Goal: Check status: Check status

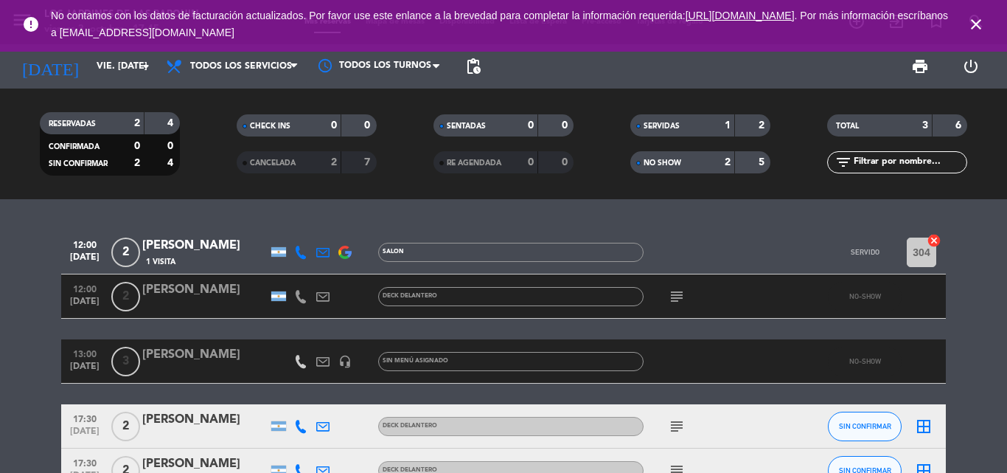
click at [135, 52] on div "[DATE] vie. [DATE] arrow_drop_down" at bounding box center [84, 66] width 147 height 32
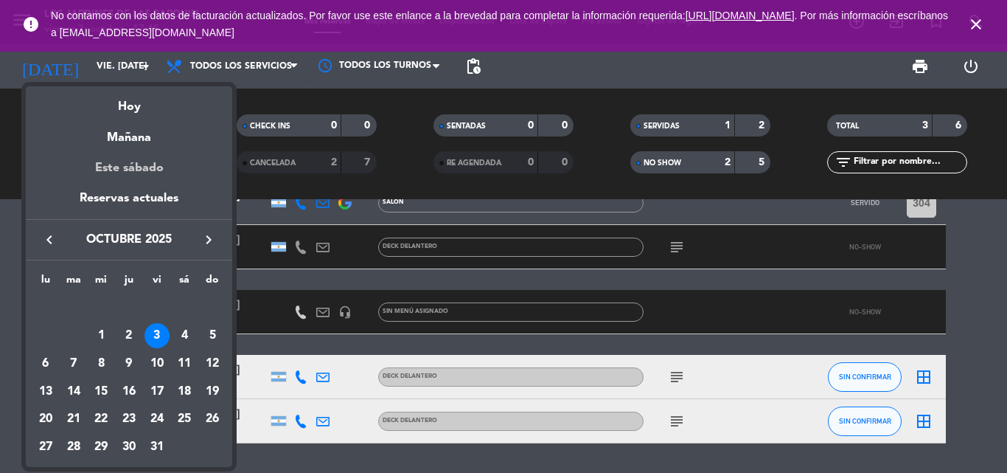
click at [142, 153] on div "Este sábado" at bounding box center [129, 167] width 206 height 41
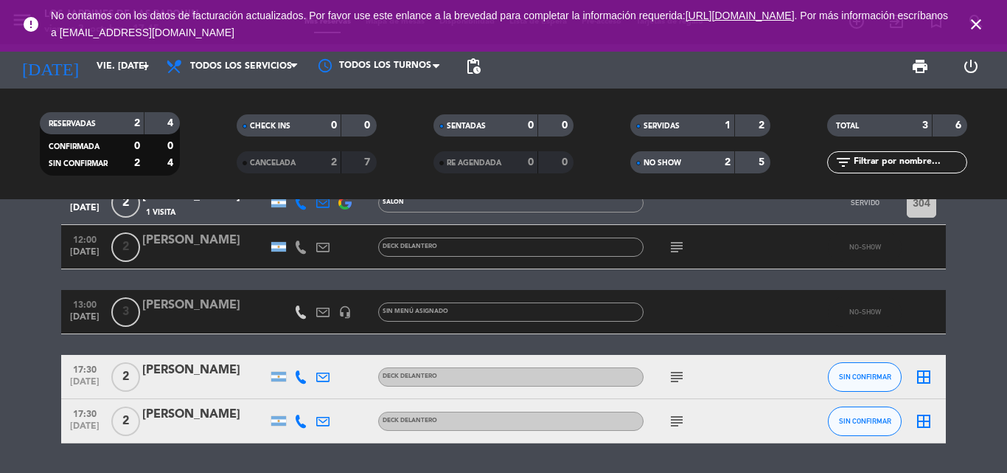
type input "sáb. [DATE]"
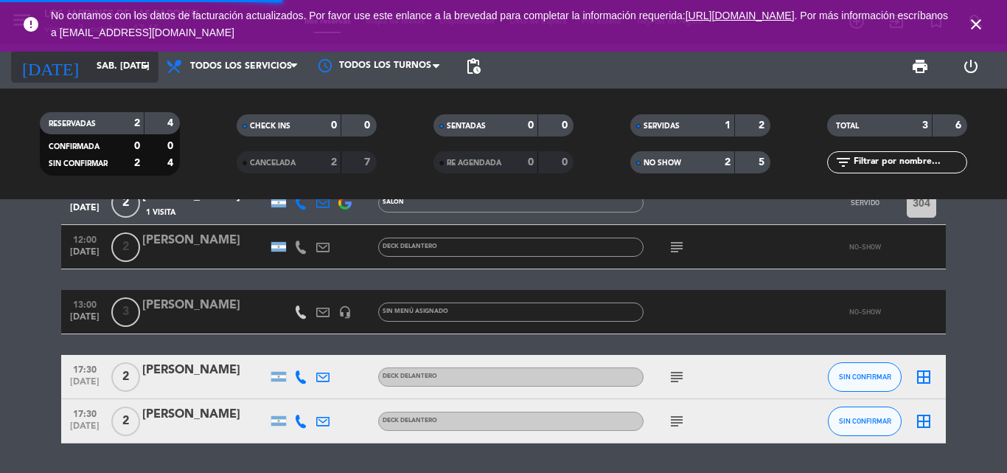
click at [120, 80] on div "[DATE] sáb. [DATE] arrow_drop_down" at bounding box center [84, 66] width 147 height 32
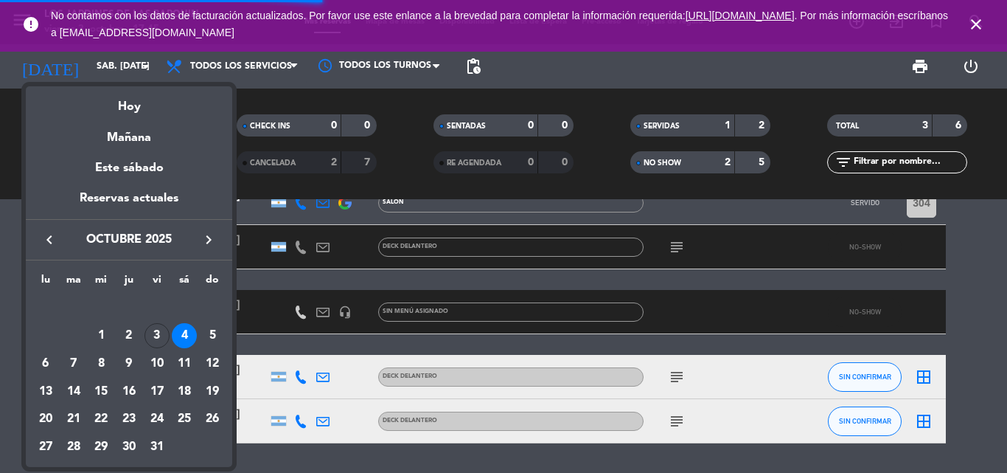
drag, startPoint x: 133, startPoint y: 133, endPoint x: 884, endPoint y: 7, distance: 761.2
click at [133, 134] on div "Mañana" at bounding box center [129, 132] width 206 height 30
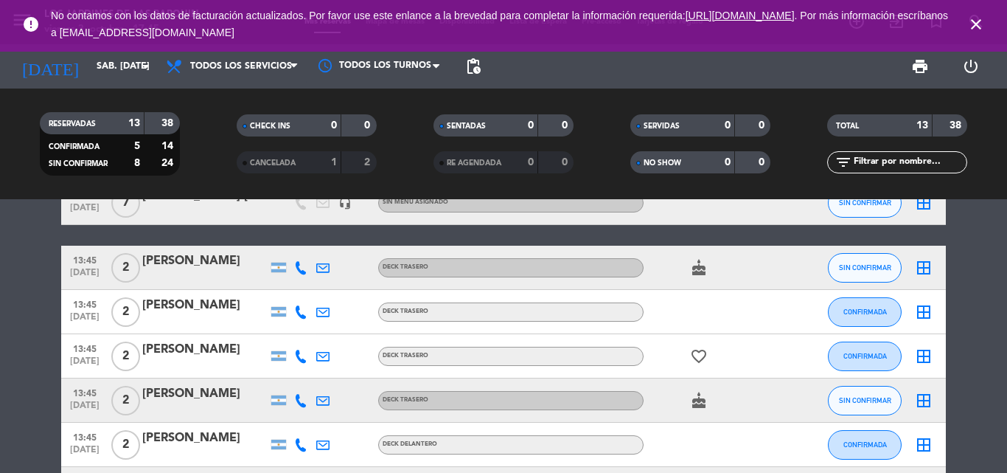
drag, startPoint x: 976, startPoint y: 28, endPoint x: 925, endPoint y: 45, distance: 53.6
click at [975, 28] on icon "close" at bounding box center [976, 24] width 18 height 18
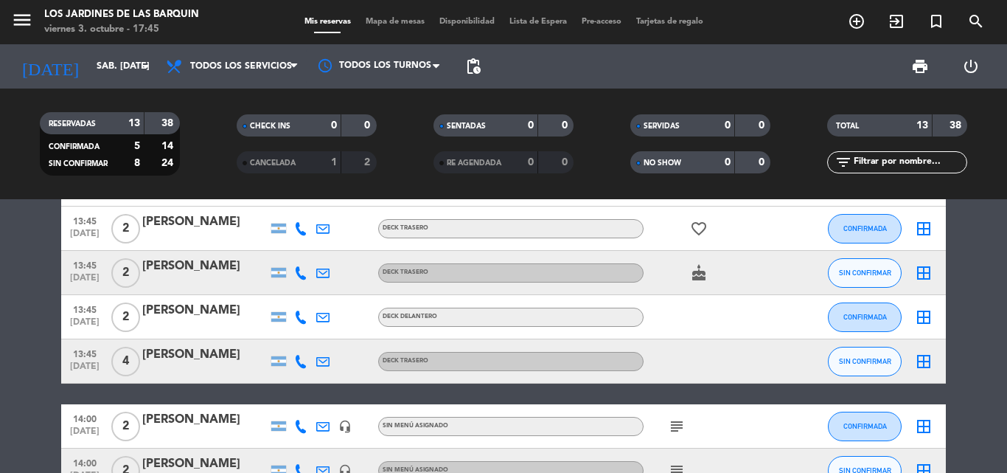
scroll to position [206, 0]
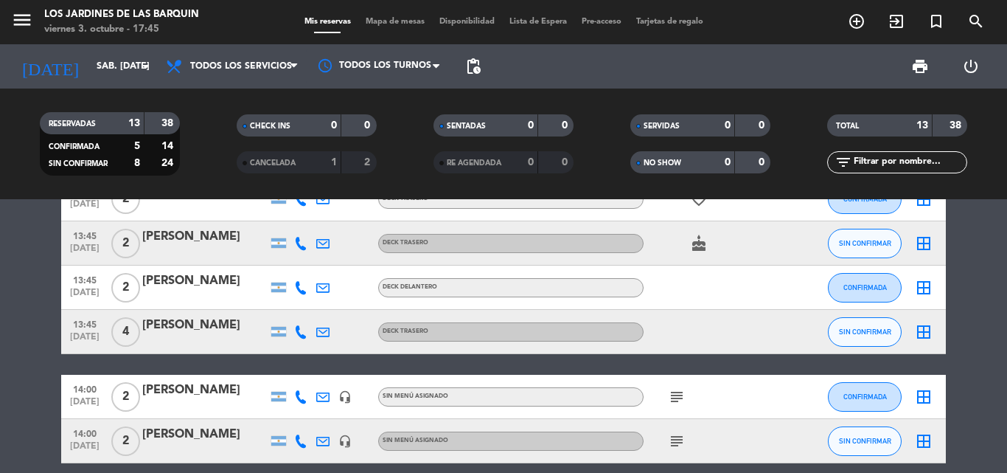
click at [681, 447] on icon "subject" at bounding box center [677, 441] width 18 height 18
click at [678, 398] on icon "subject" at bounding box center [677, 397] width 18 height 18
click at [995, 252] on bookings-row "13:00 [DATE] 7 [PERSON_NAME] [PERSON_NAME] headset_mic Sin menú asignado SIN CO…" at bounding box center [503, 353] width 1007 height 658
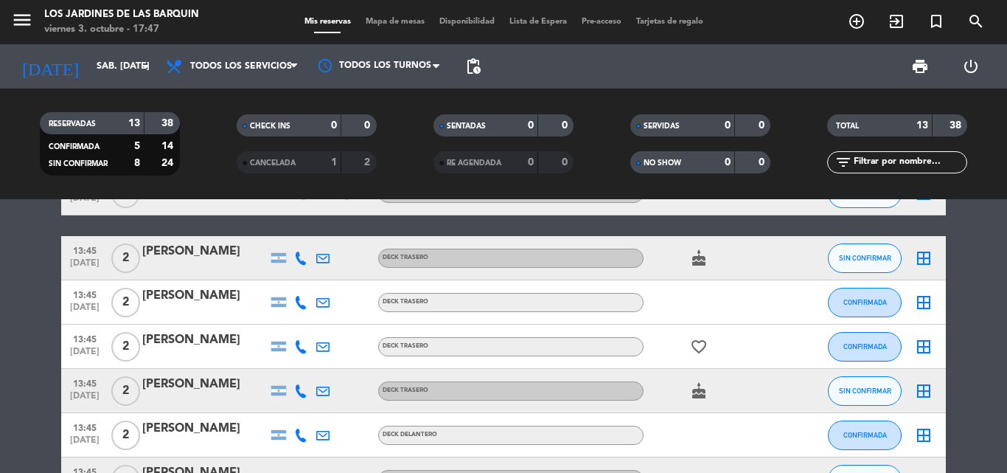
scroll to position [0, 0]
